Goal: Complete application form

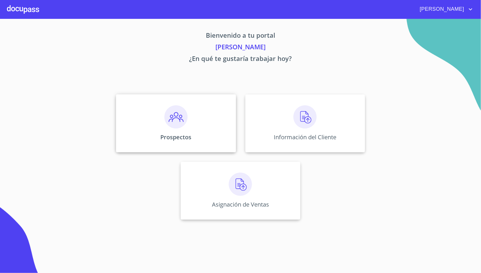
click at [200, 110] on div "Prospectos" at bounding box center [176, 123] width 120 height 58
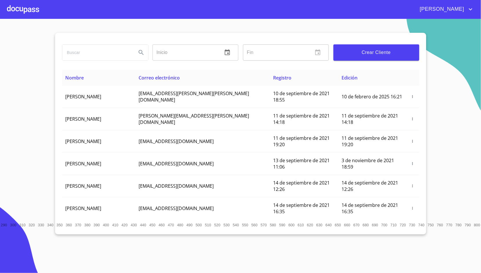
click at [20, 10] on div at bounding box center [23, 9] width 32 height 19
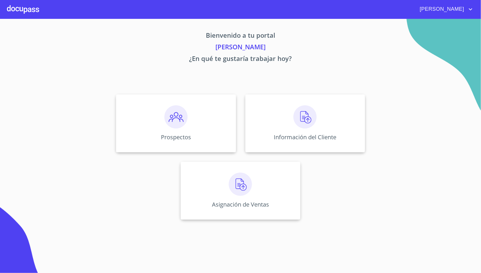
click at [241, 141] on div "Prospectos Información del Cliente Asignación de Ventas" at bounding box center [240, 157] width 359 height 135
click at [256, 133] on div "Información del Cliente" at bounding box center [305, 123] width 120 height 58
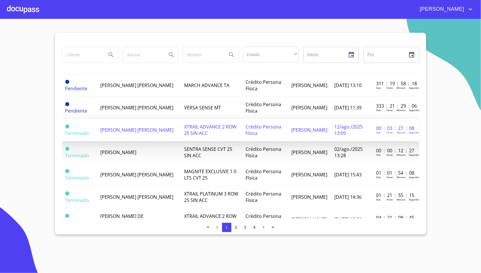
scroll to position [0, 0]
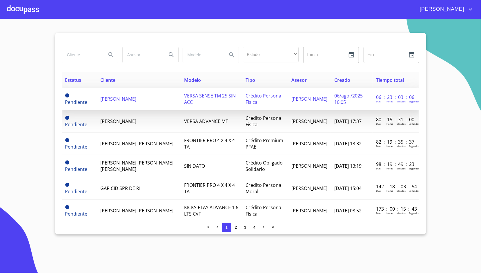
click at [181, 107] on td "VERSA SENSE TM 25 SIN ACC" at bounding box center [211, 99] width 61 height 22
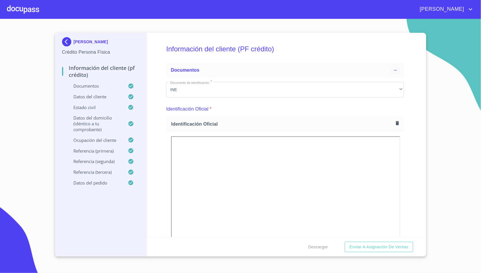
click at [44, 81] on section "[PERSON_NAME] Persona Física Información del cliente (PF crédito) Documentos Da…" at bounding box center [240, 146] width 481 height 254
click at [34, 143] on section "[PERSON_NAME] Persona Física Información del cliente (PF crédito) Documentos Da…" at bounding box center [240, 146] width 481 height 254
click at [319, 248] on span "Descargar" at bounding box center [318, 246] width 20 height 7
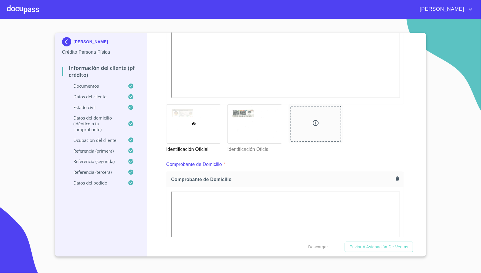
scroll to position [195, 0]
click at [361, 246] on span "Enviar a Asignación de Ventas" at bounding box center [378, 246] width 59 height 7
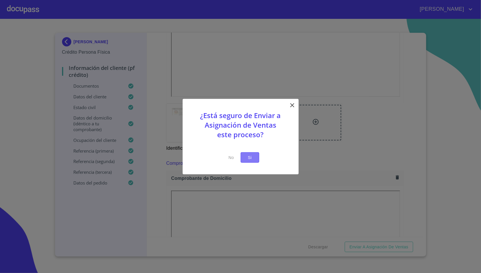
click at [252, 155] on span "Si" at bounding box center [249, 157] width 9 height 7
